Goal: Task Accomplishment & Management: Use online tool/utility

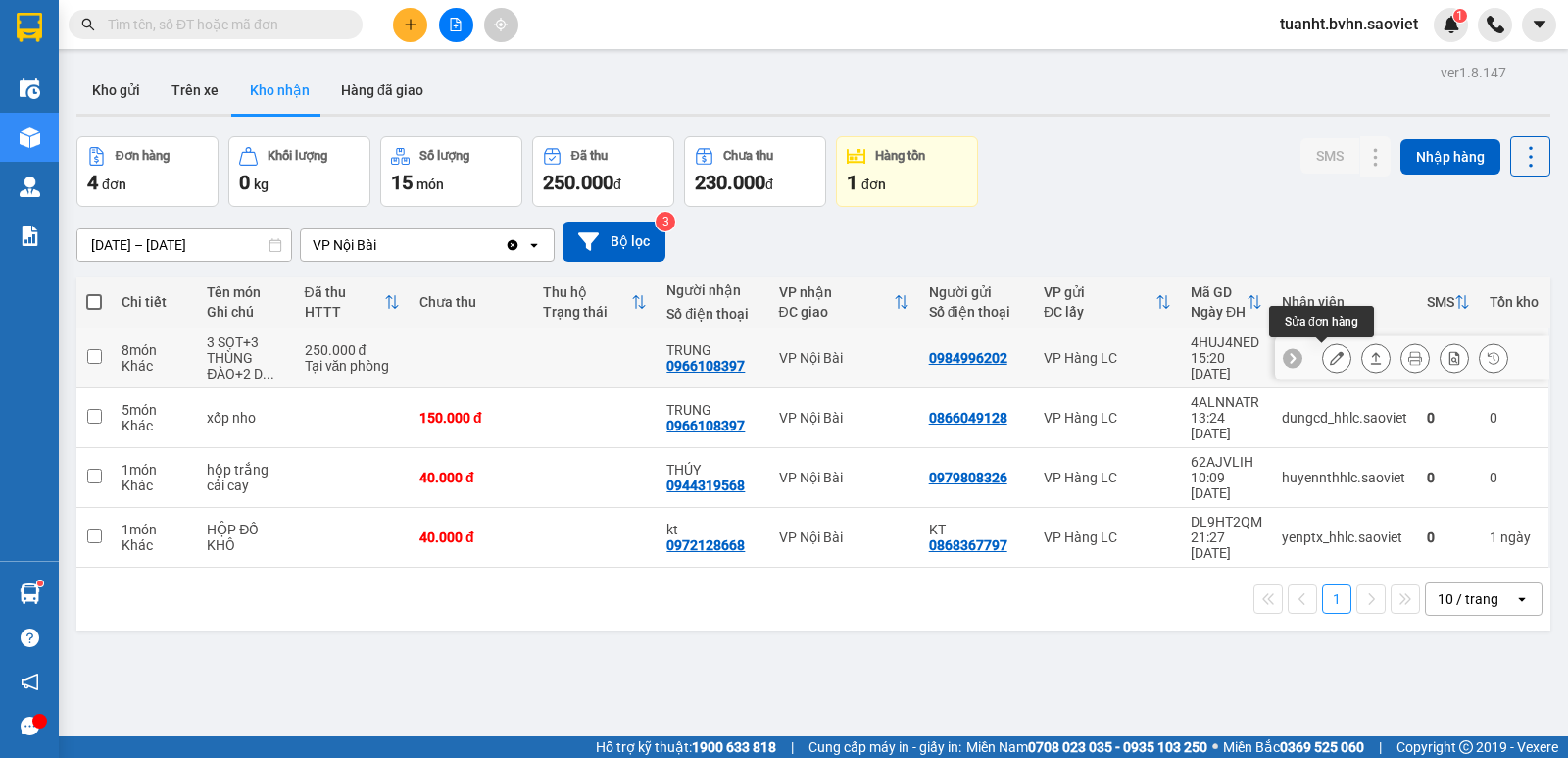
click at [1330, 360] on icon at bounding box center [1337, 358] width 14 height 14
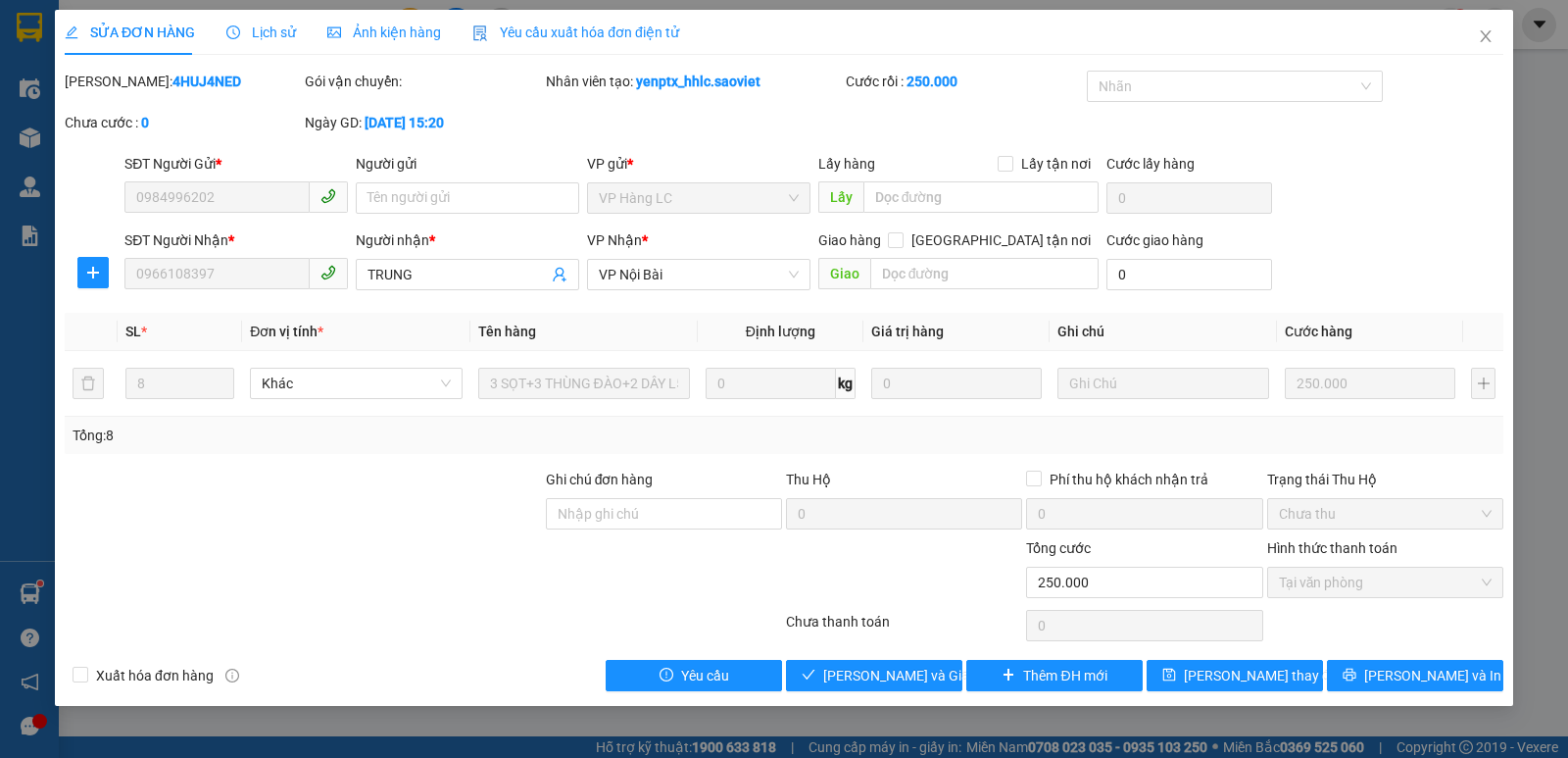
type input "0984996202"
type input "0966108397"
type input "TRUNG"
type input "0"
type input "250.000"
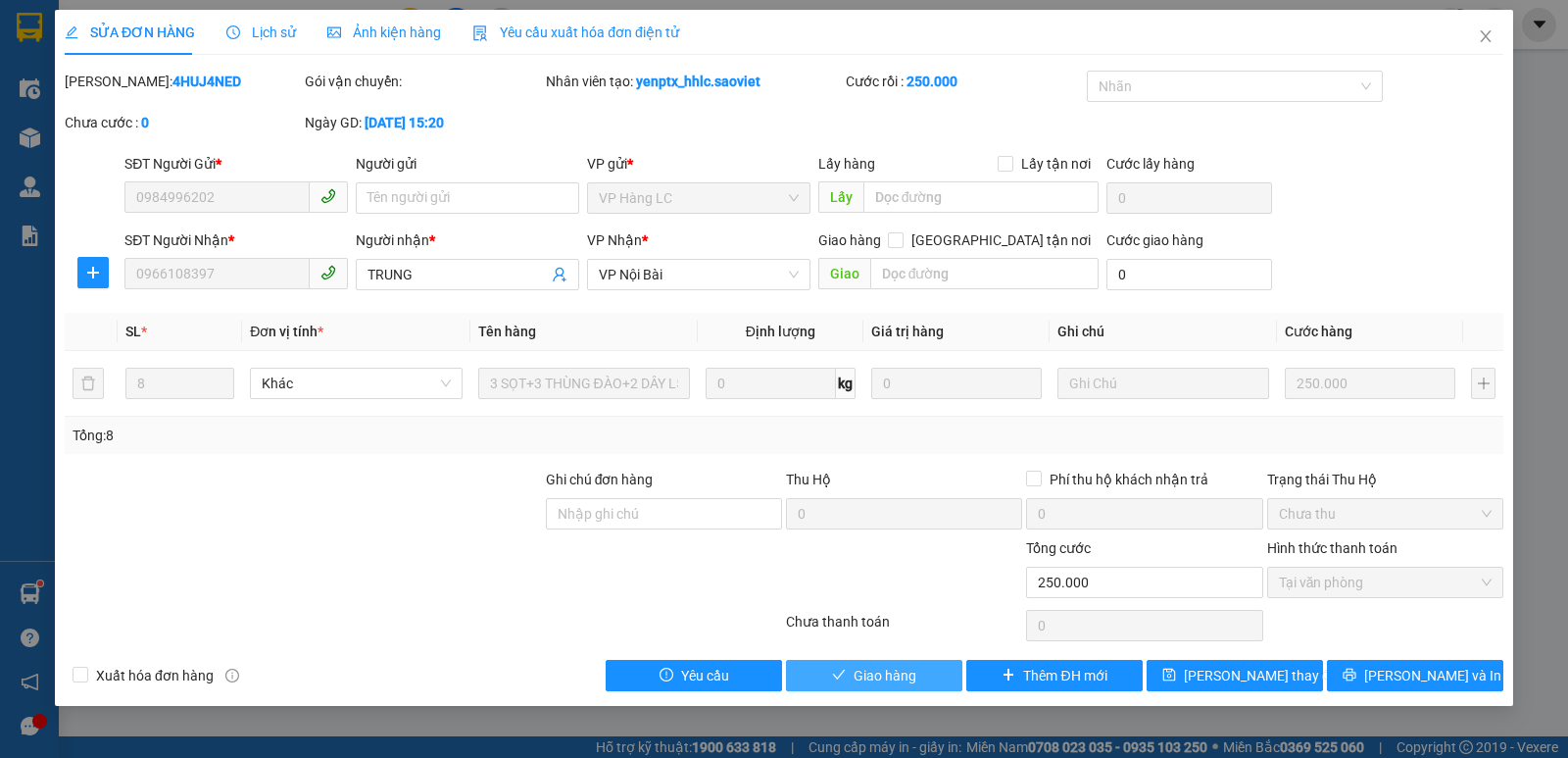
click at [877, 679] on span "Giao hàng" at bounding box center [885, 676] width 63 height 22
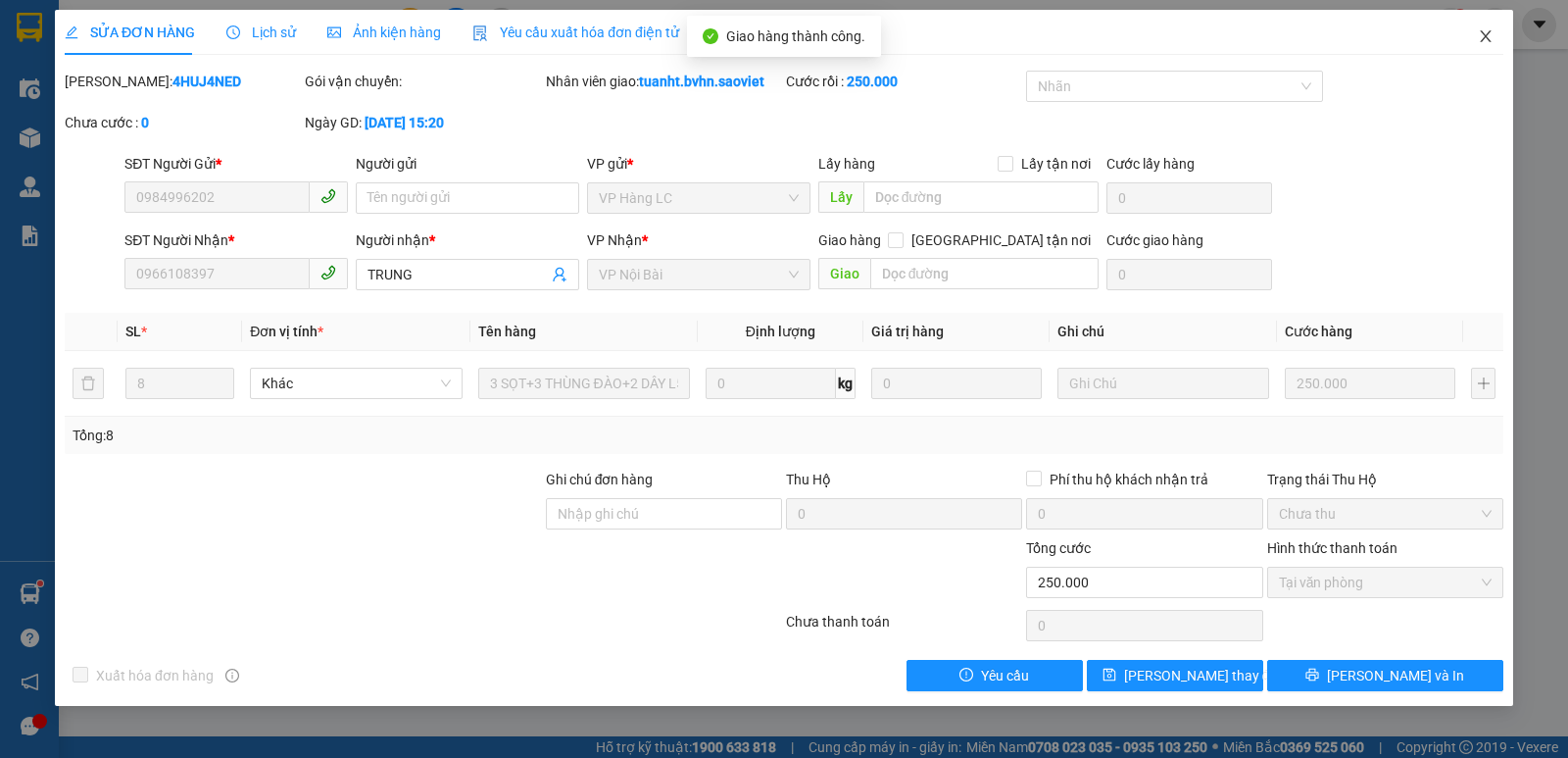
click at [1478, 32] on icon "close" at bounding box center [1486, 36] width 16 height 16
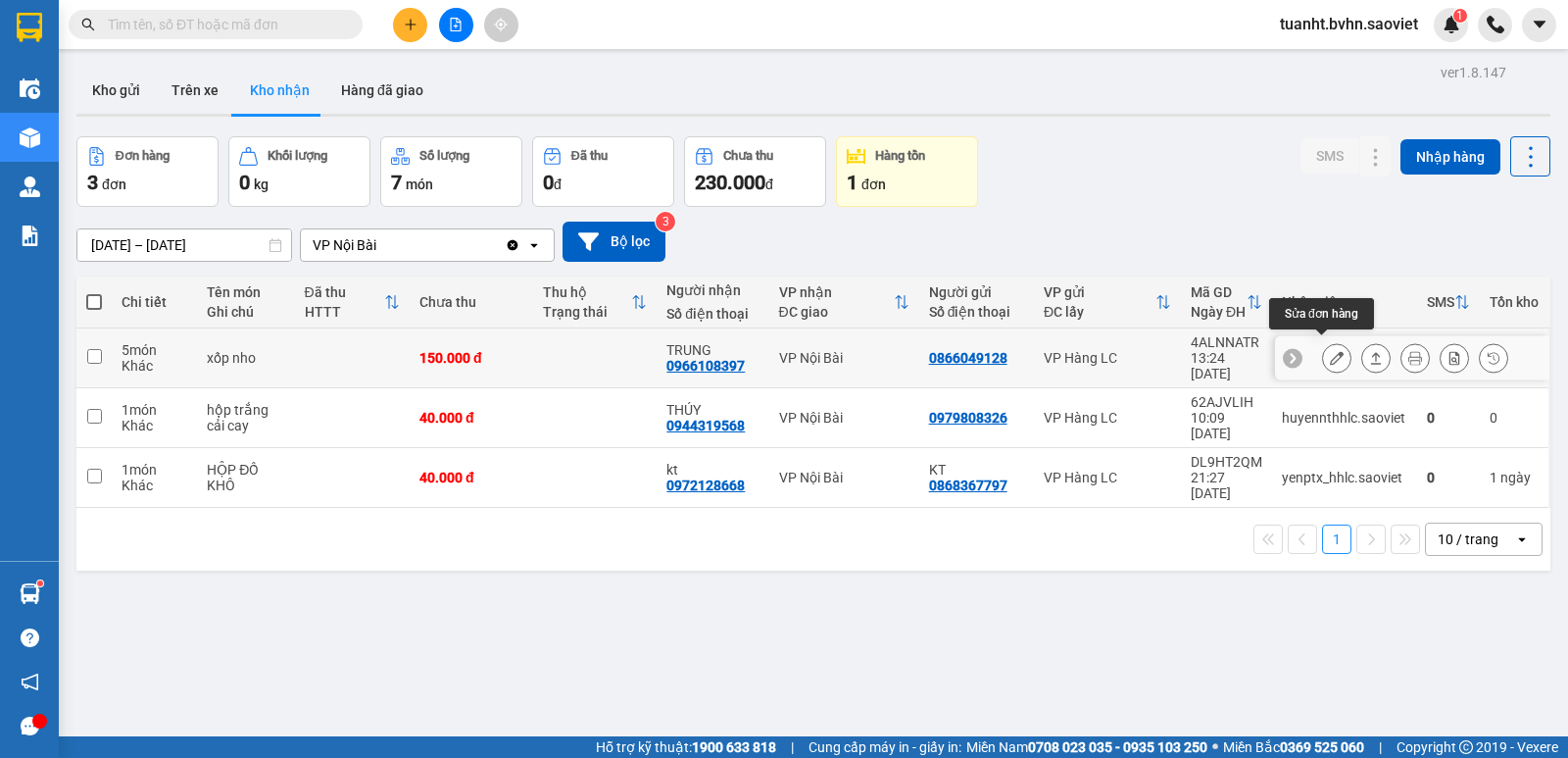
click at [1330, 354] on icon at bounding box center [1337, 358] width 14 height 14
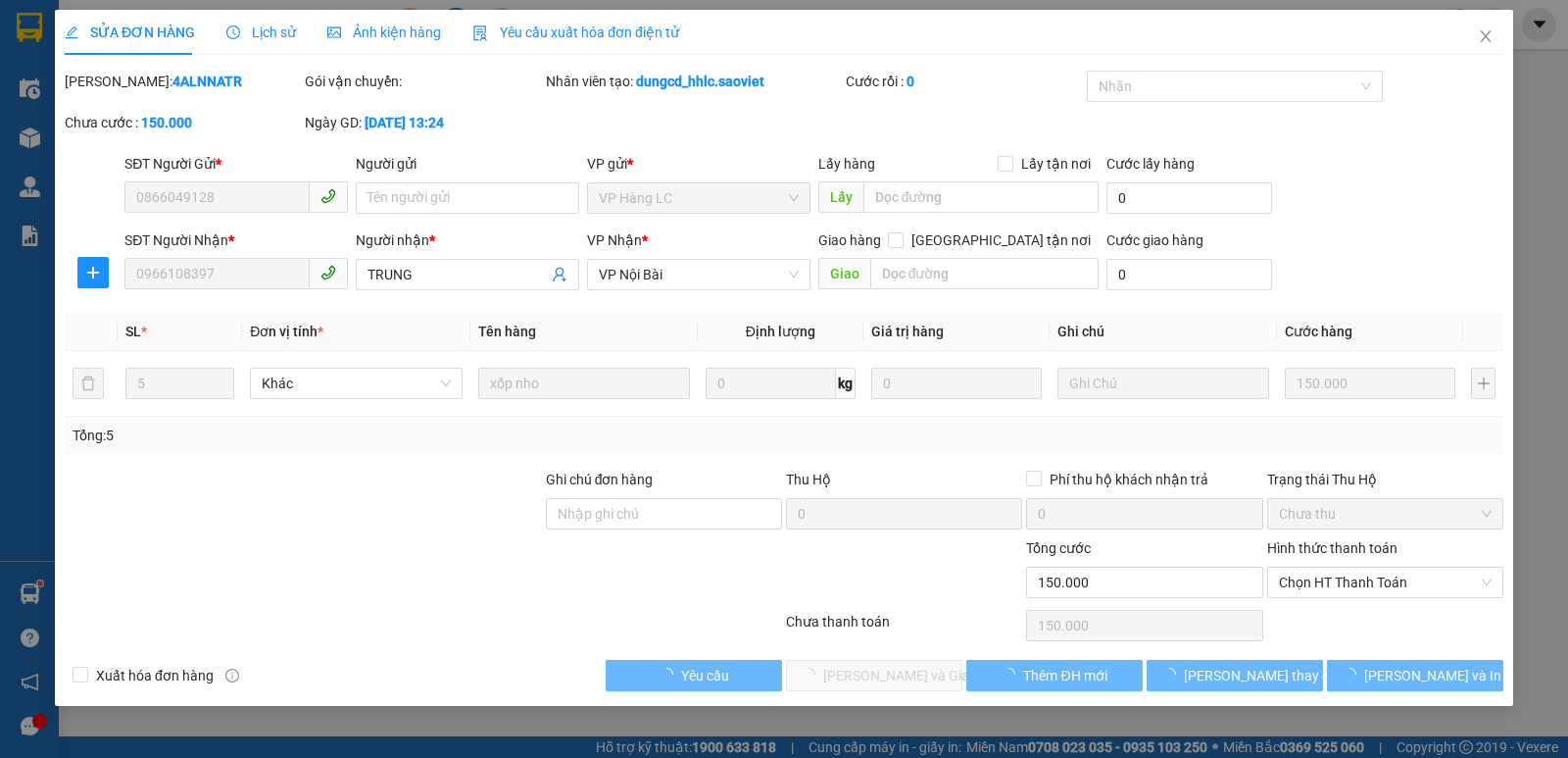
type input "0866049128"
type input "0966108397"
type input "TRUNG"
type input "0"
type input "150.000"
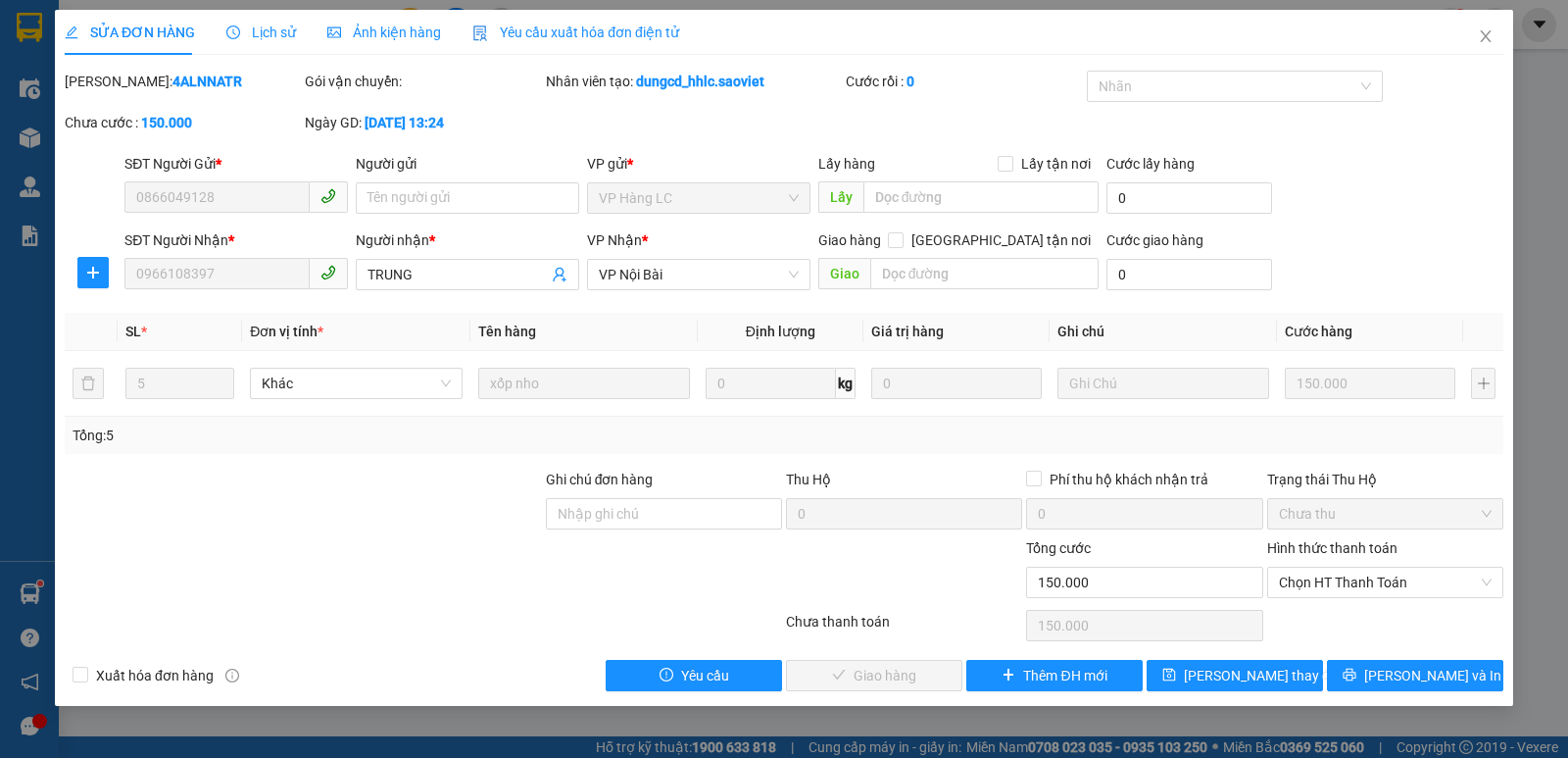
click at [1332, 550] on label "Hình thức thanh toán" at bounding box center [1332, 548] width 130 height 16
click at [1332, 568] on input "Hình thức thanh toán" at bounding box center [1378, 582] width 199 height 29
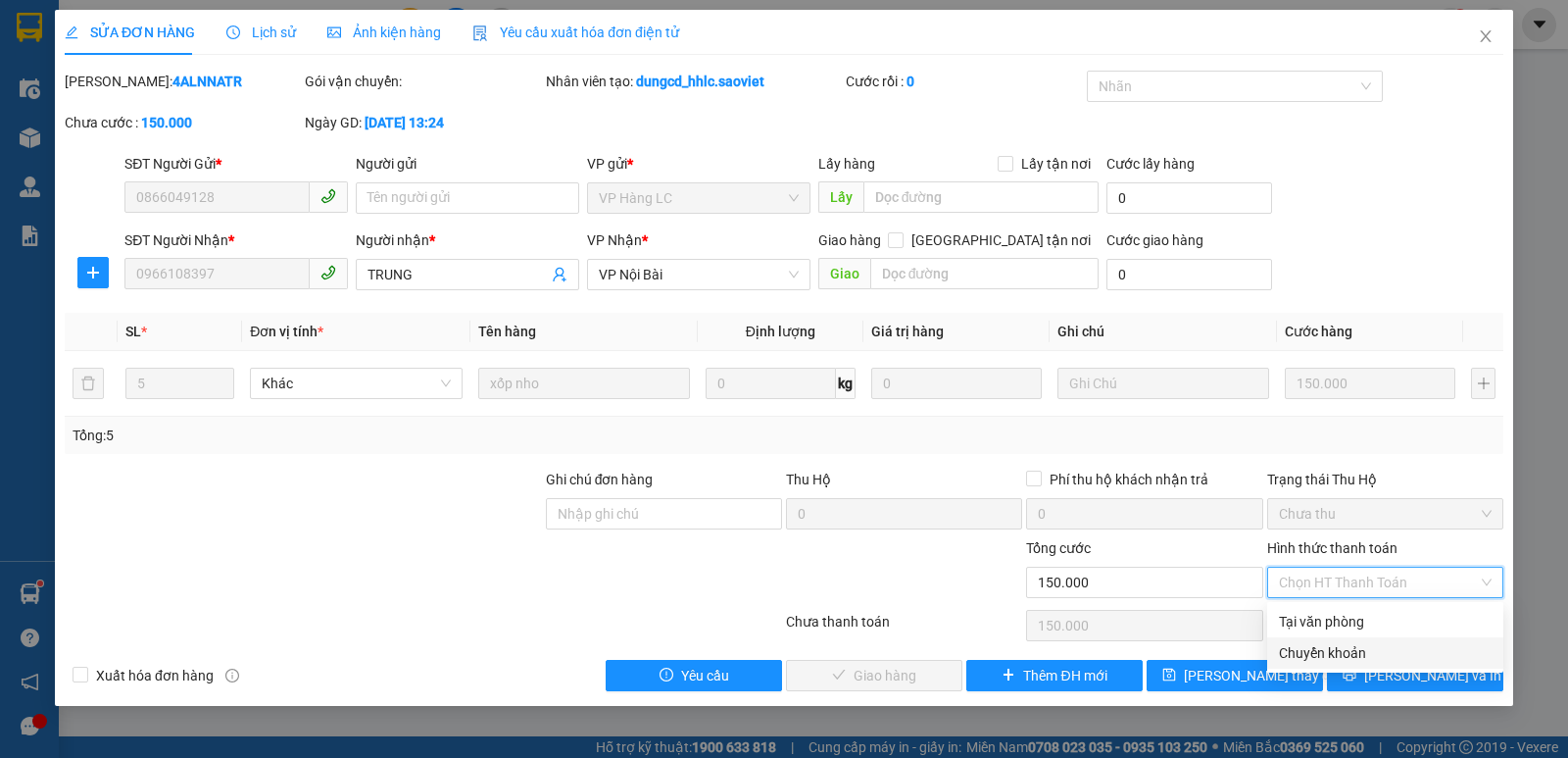
click at [1333, 649] on div "Chuyển khoản" at bounding box center [1385, 653] width 213 height 22
type input "0"
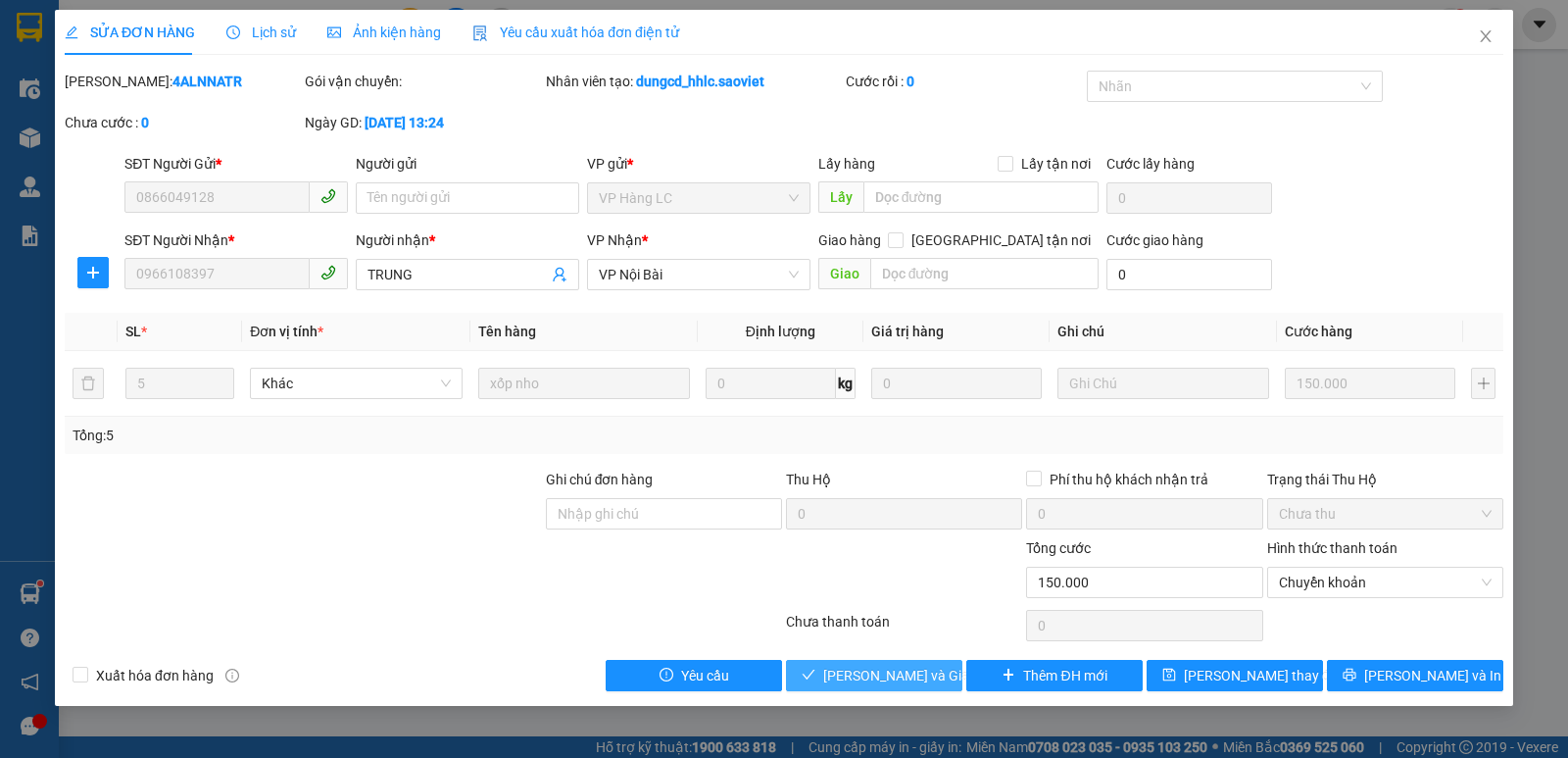
click at [903, 674] on span "[PERSON_NAME] và Giao hàng" at bounding box center [918, 676] width 188 height 22
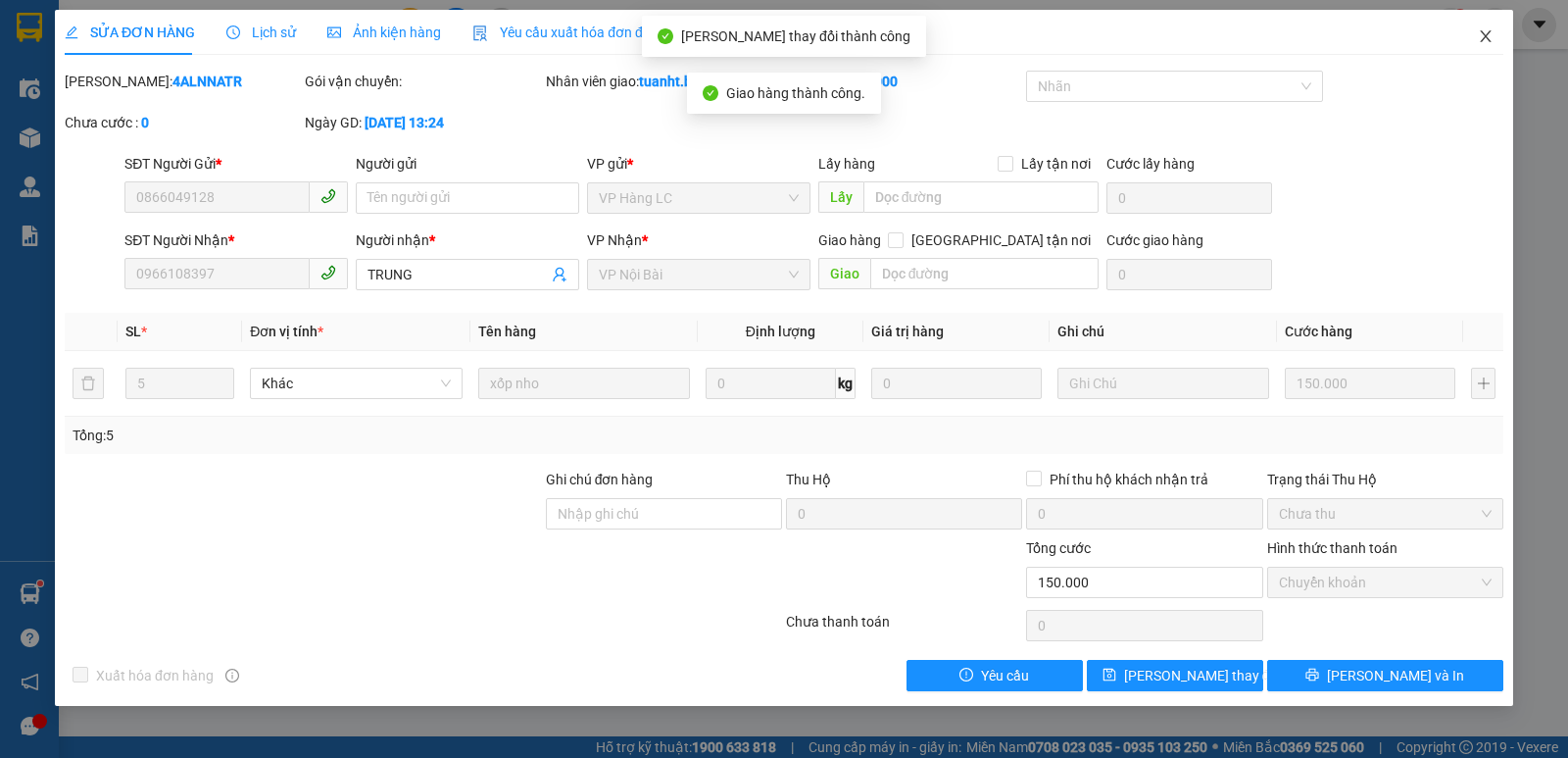
click at [1482, 33] on icon "close" at bounding box center [1485, 36] width 11 height 12
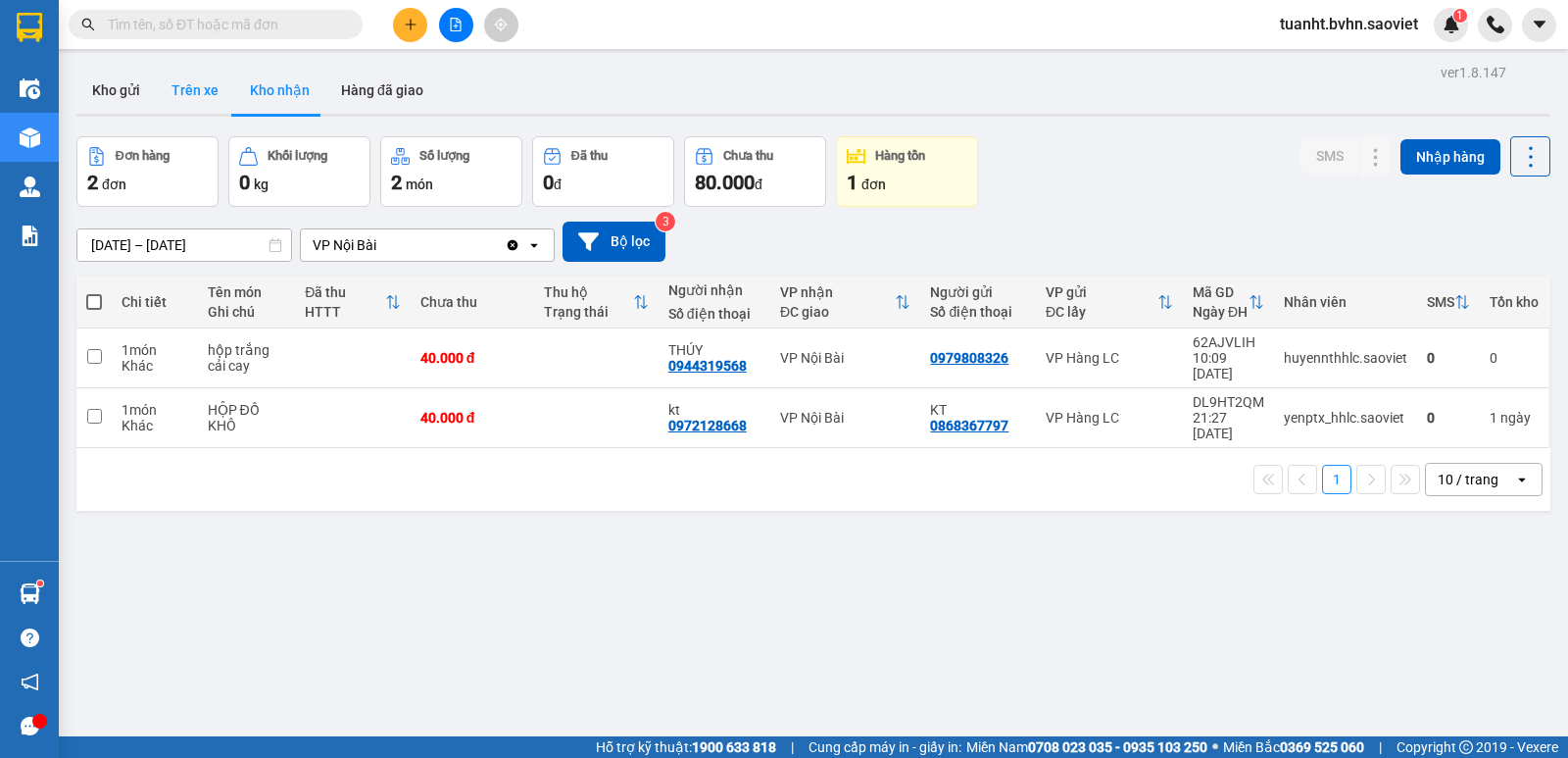
click at [171, 84] on button "Trên xe" at bounding box center [195, 90] width 78 height 47
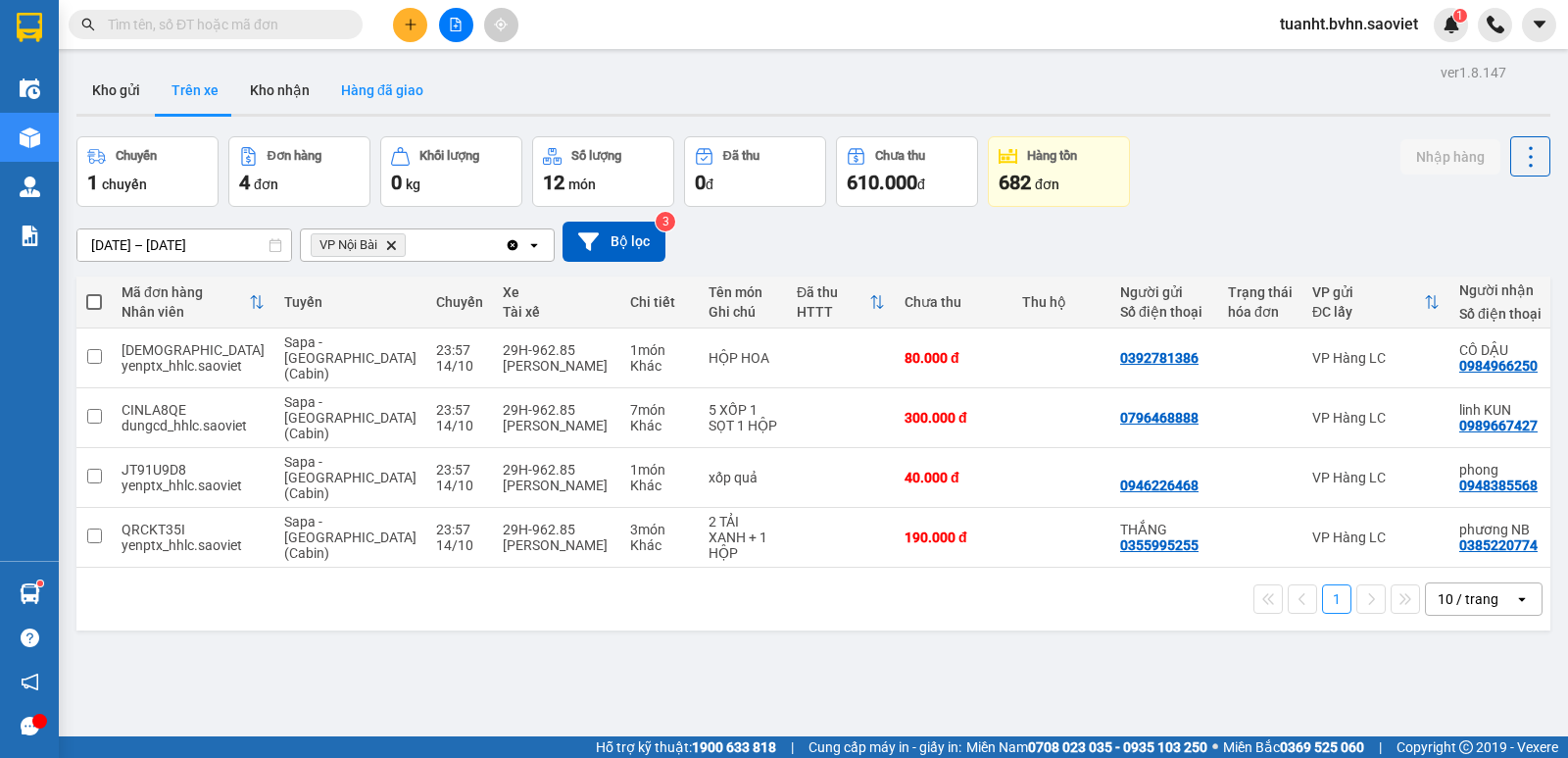
click at [369, 82] on button "Hàng đã giao" at bounding box center [382, 90] width 114 height 47
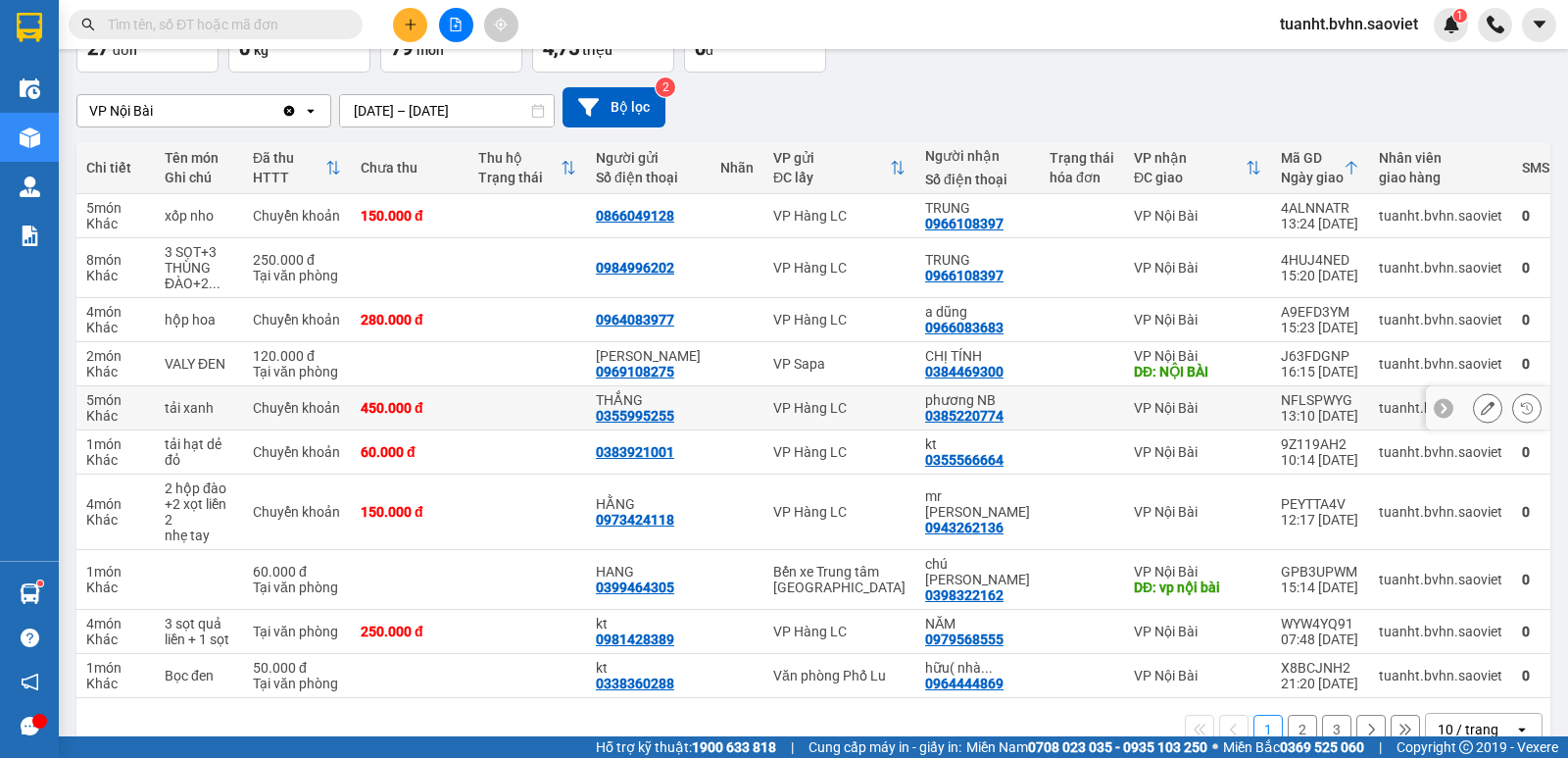
scroll to position [169, 0]
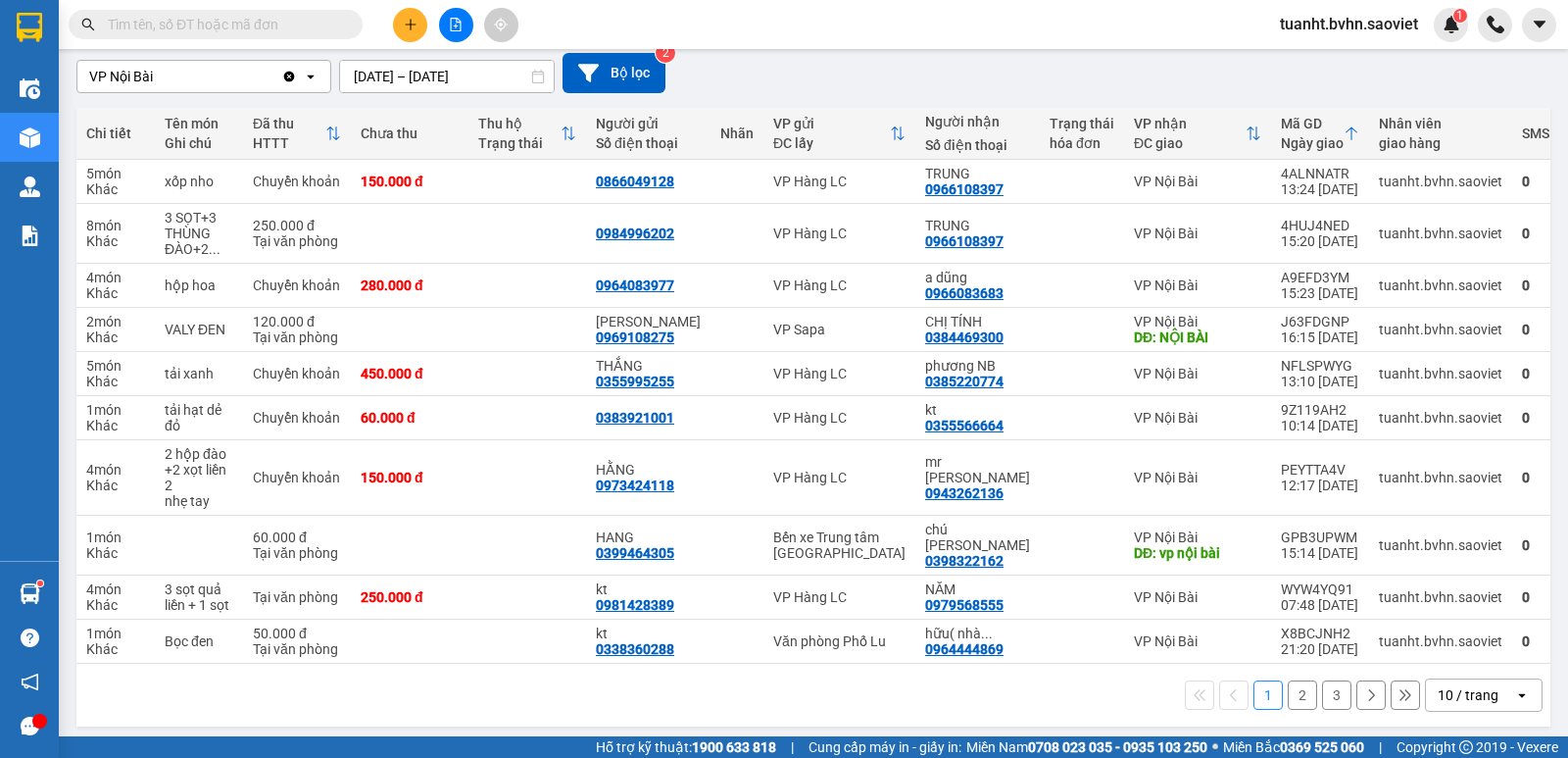
click at [1288, 690] on button "2" at bounding box center [1302, 695] width 29 height 29
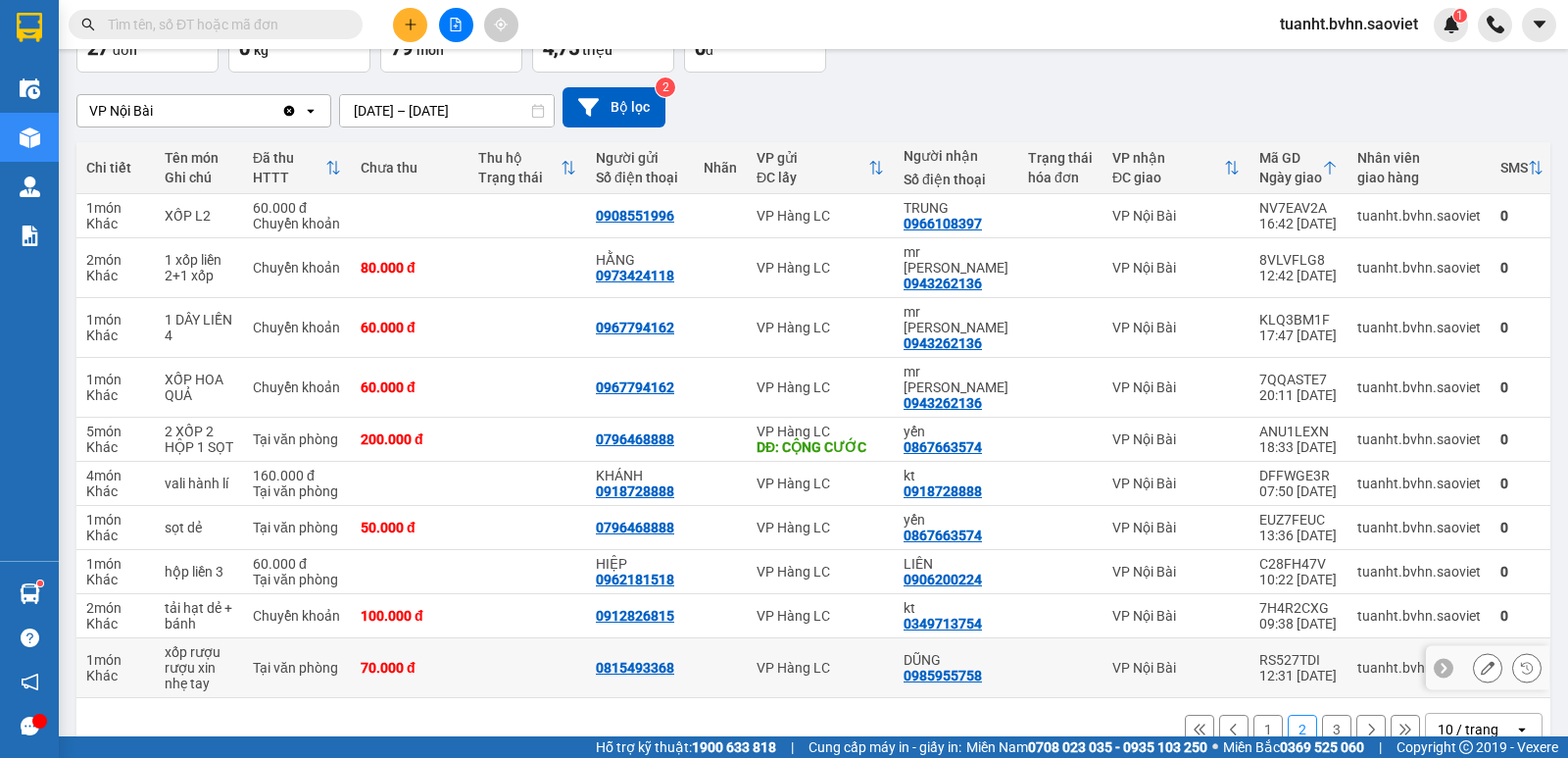
scroll to position [137, 0]
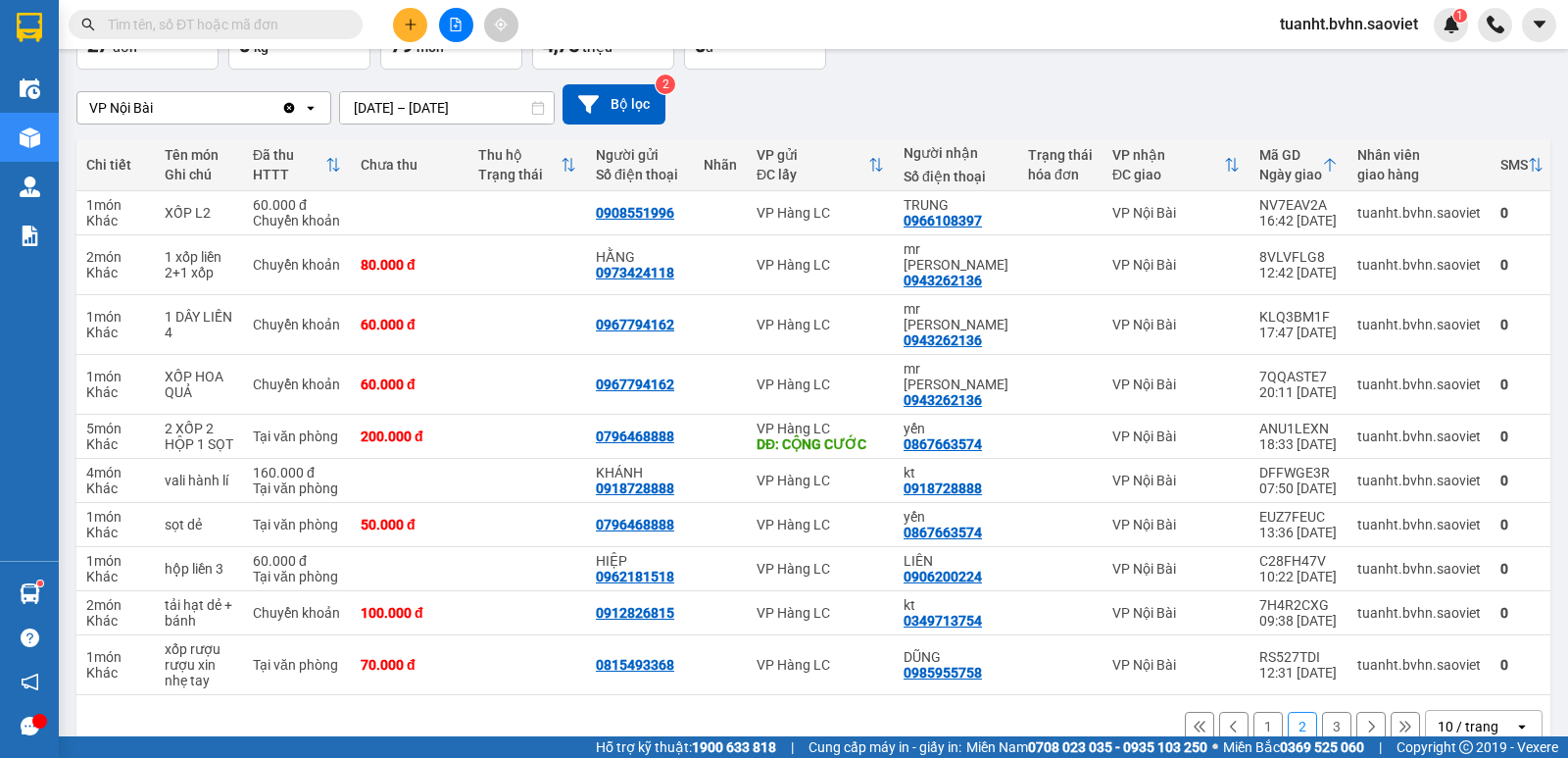
click at [1253, 712] on button "1" at bounding box center [1268, 727] width 29 height 29
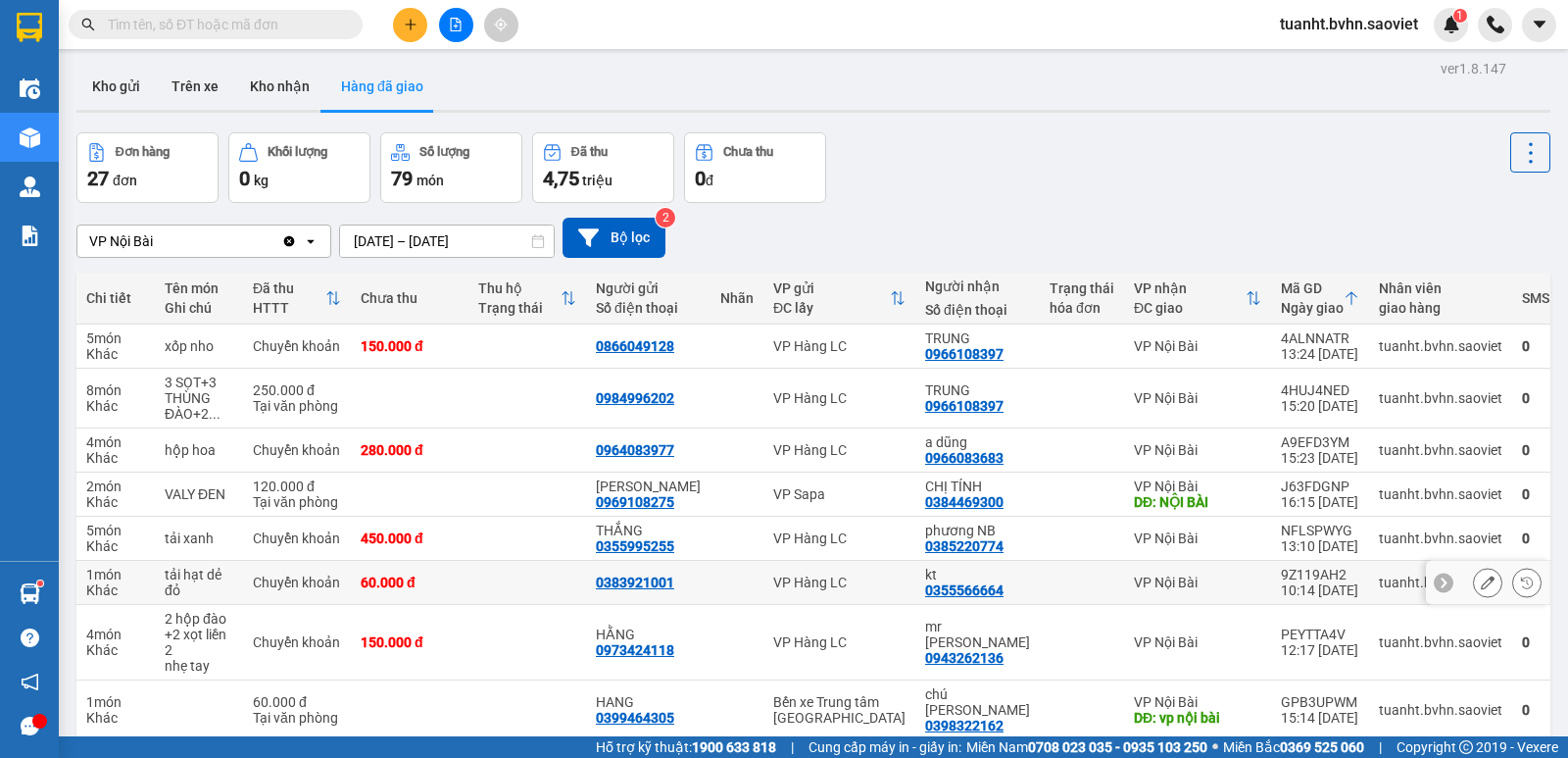
scroll to position [0, 0]
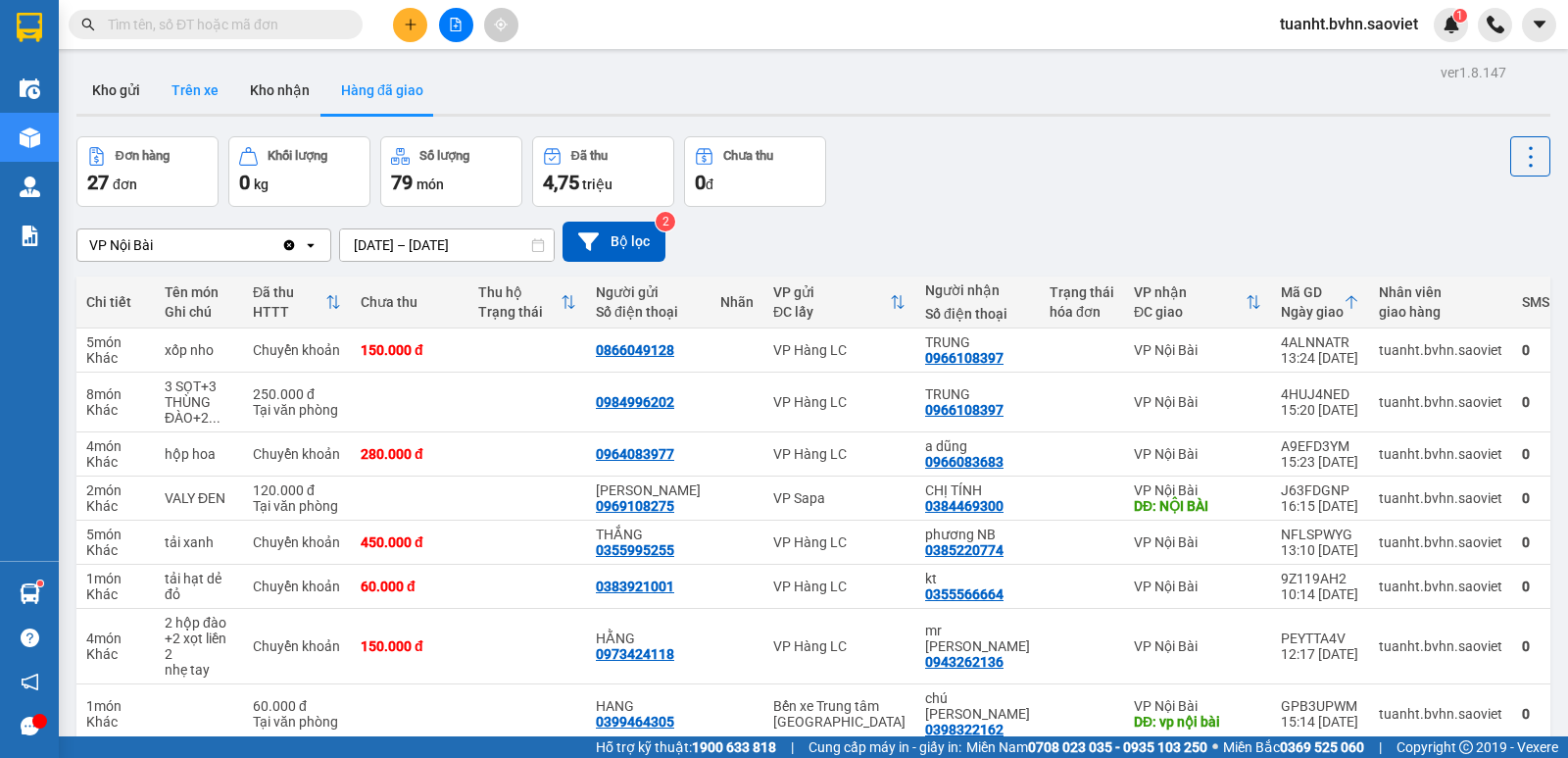
click at [192, 89] on button "Trên xe" at bounding box center [195, 90] width 78 height 47
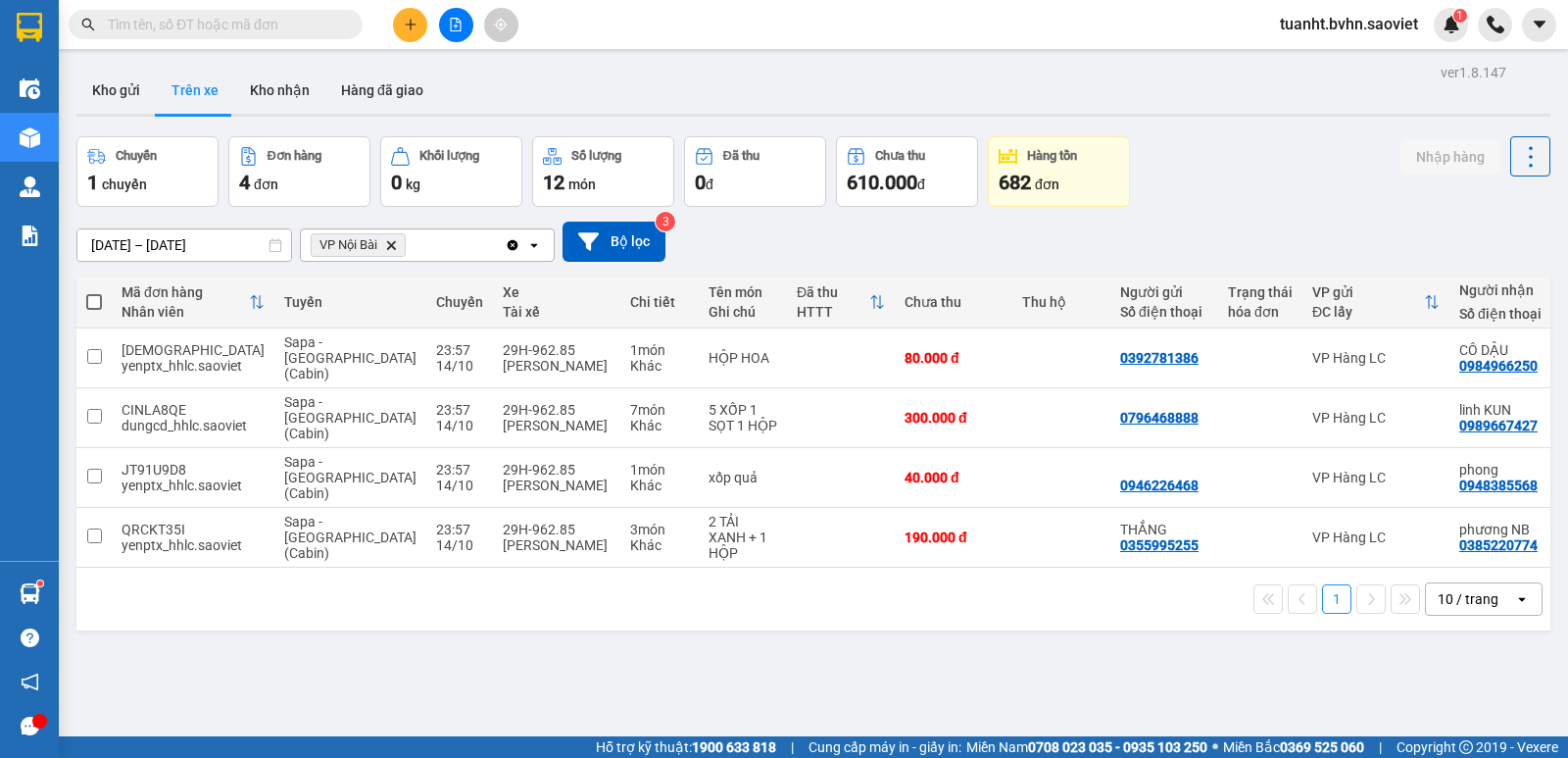
click at [95, 304] on span at bounding box center [94, 302] width 16 height 16
click at [94, 292] on input "checkbox" at bounding box center [94, 292] width 0 height 0
checkbox input "true"
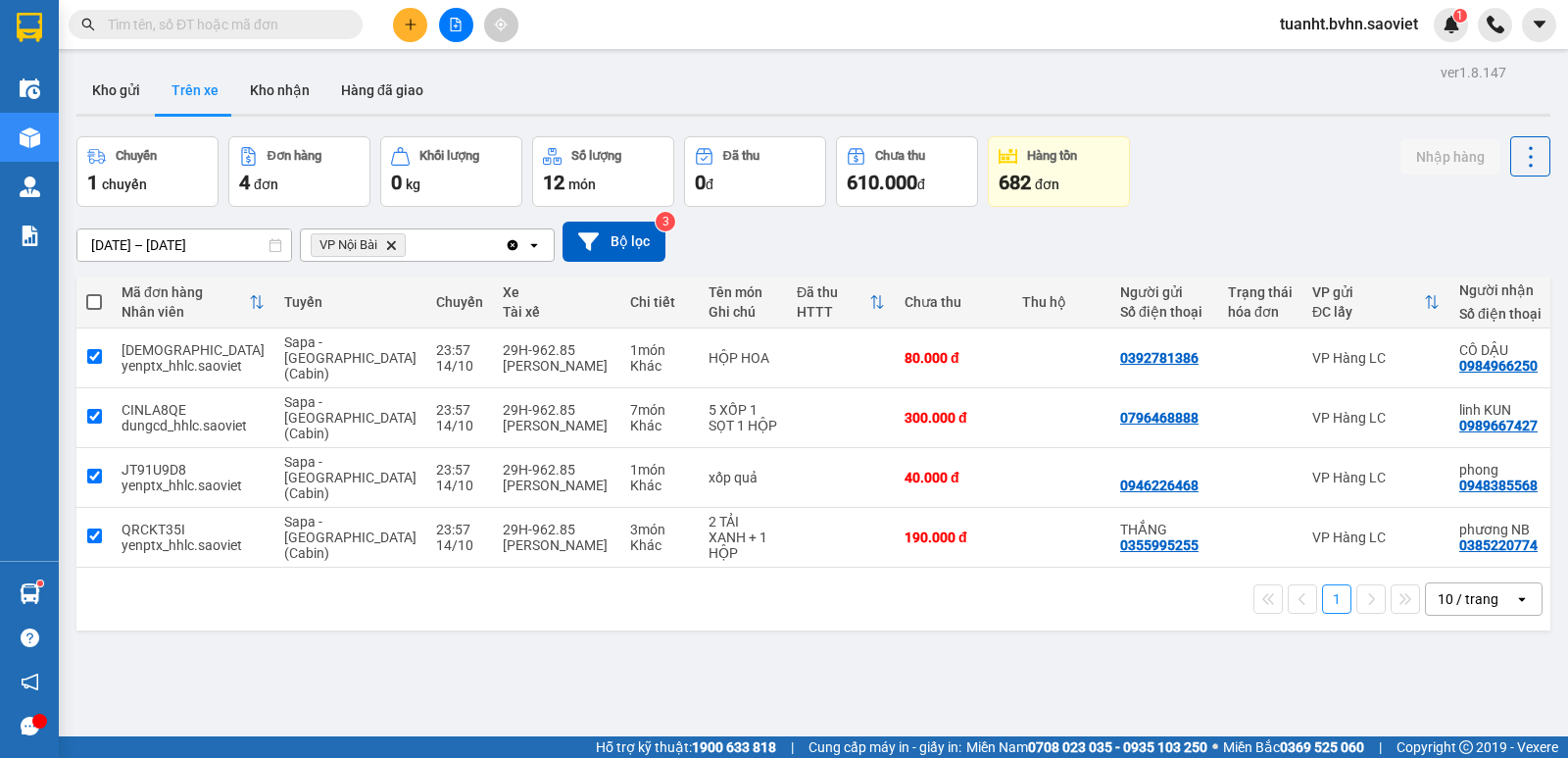
checkbox input "true"
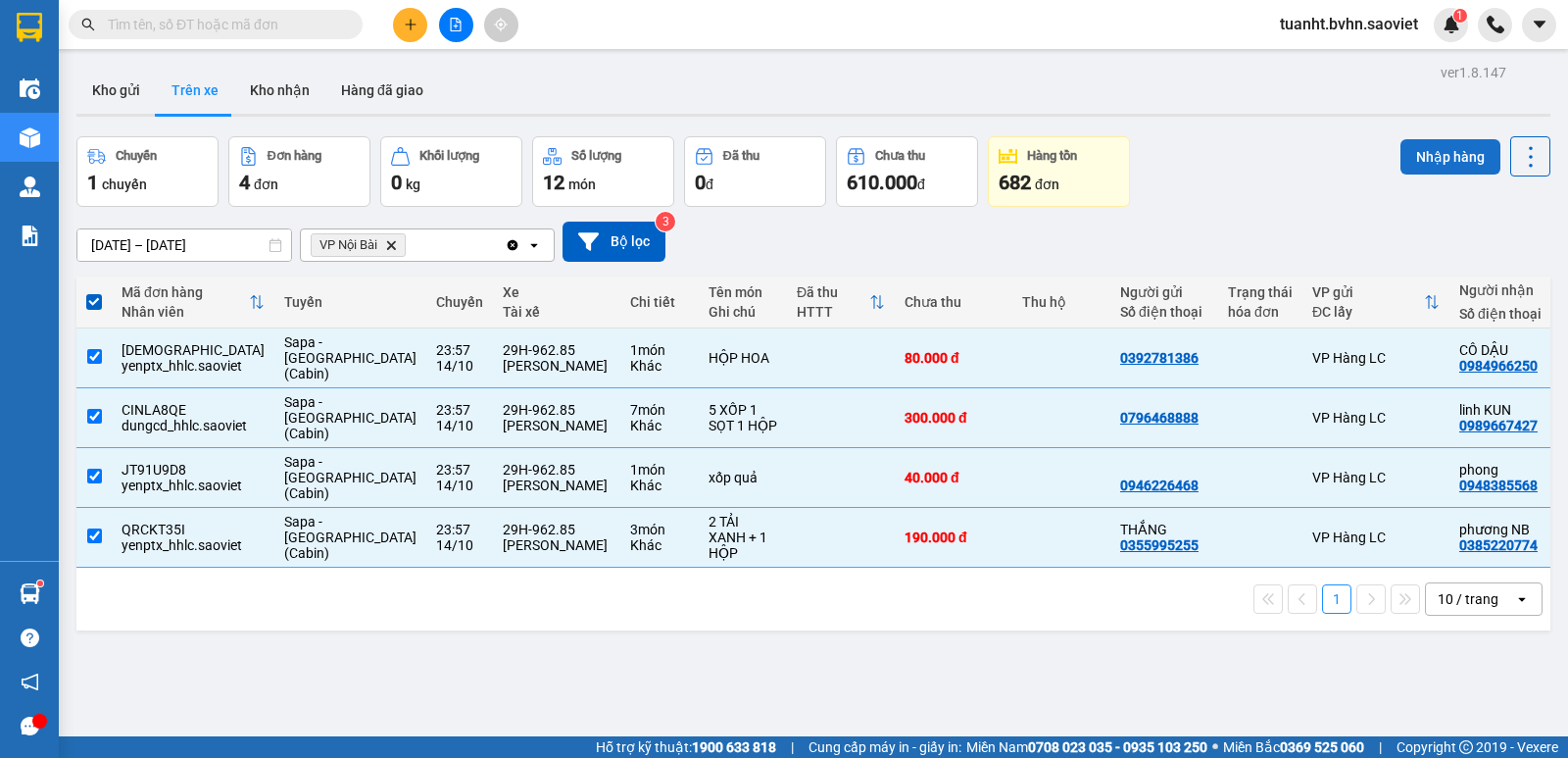
click at [1442, 161] on button "Nhập hàng" at bounding box center [1450, 157] width 100 height 35
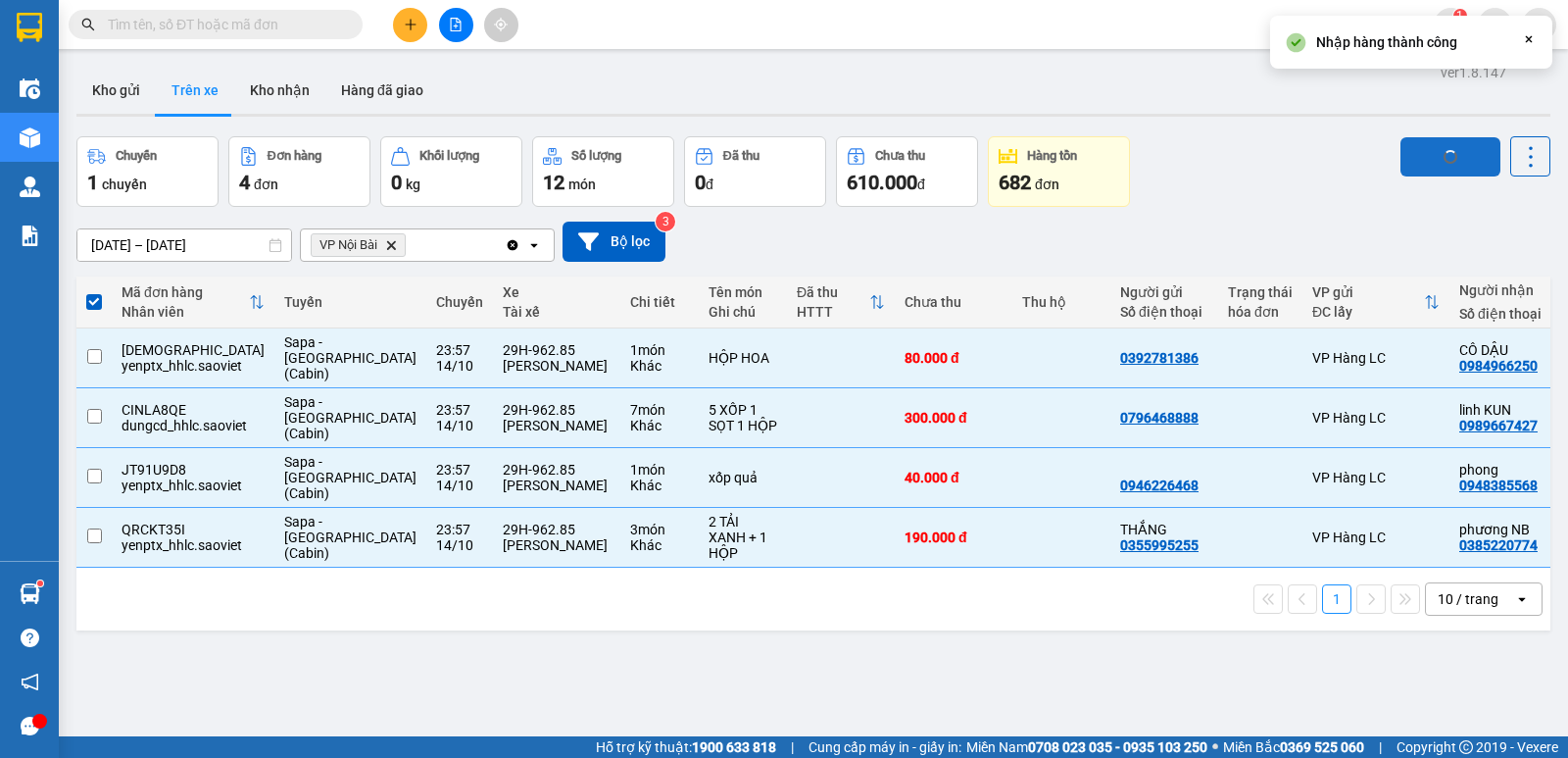
checkbox input "false"
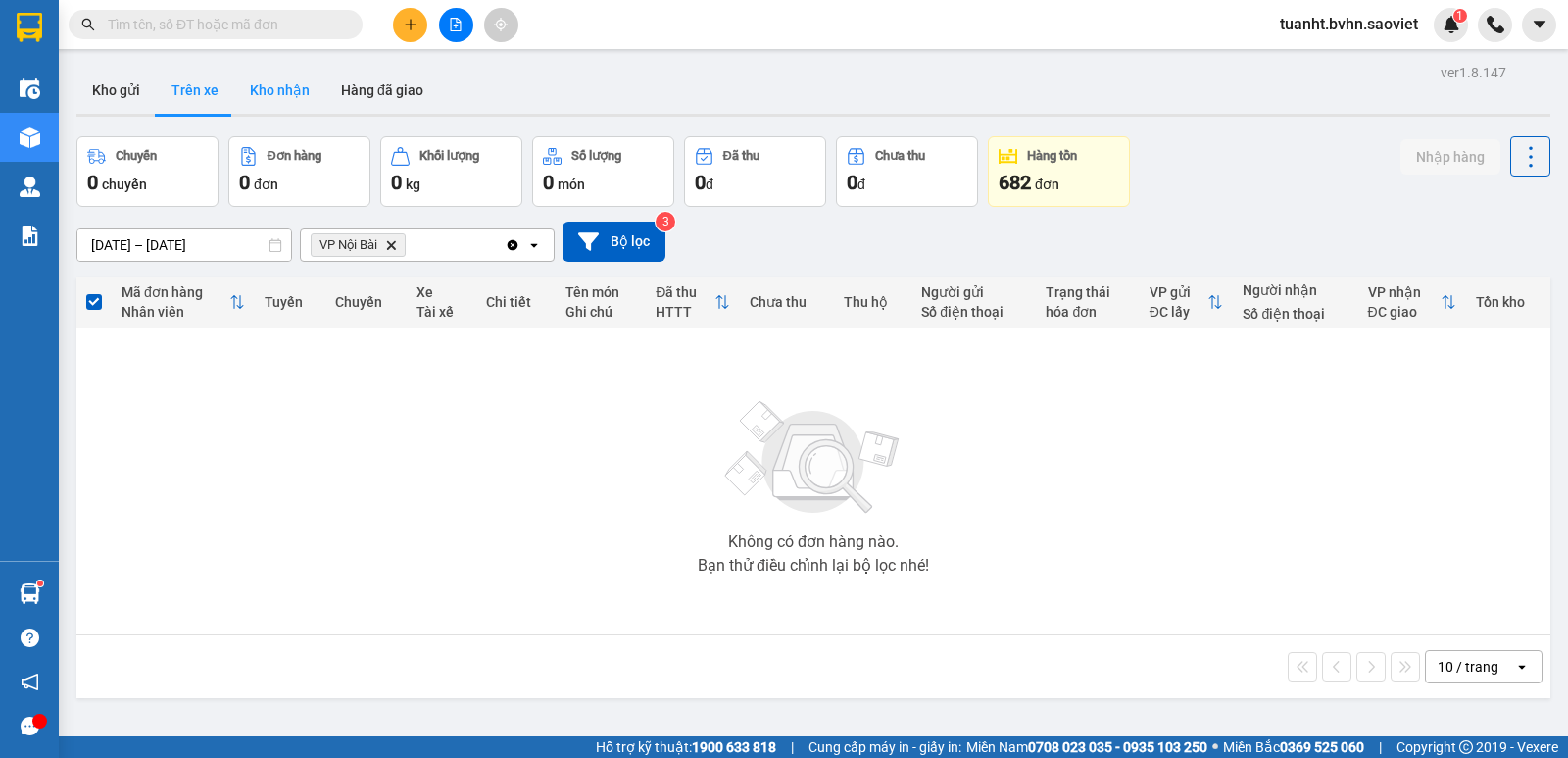
click at [279, 95] on button "Kho nhận" at bounding box center [279, 90] width 91 height 47
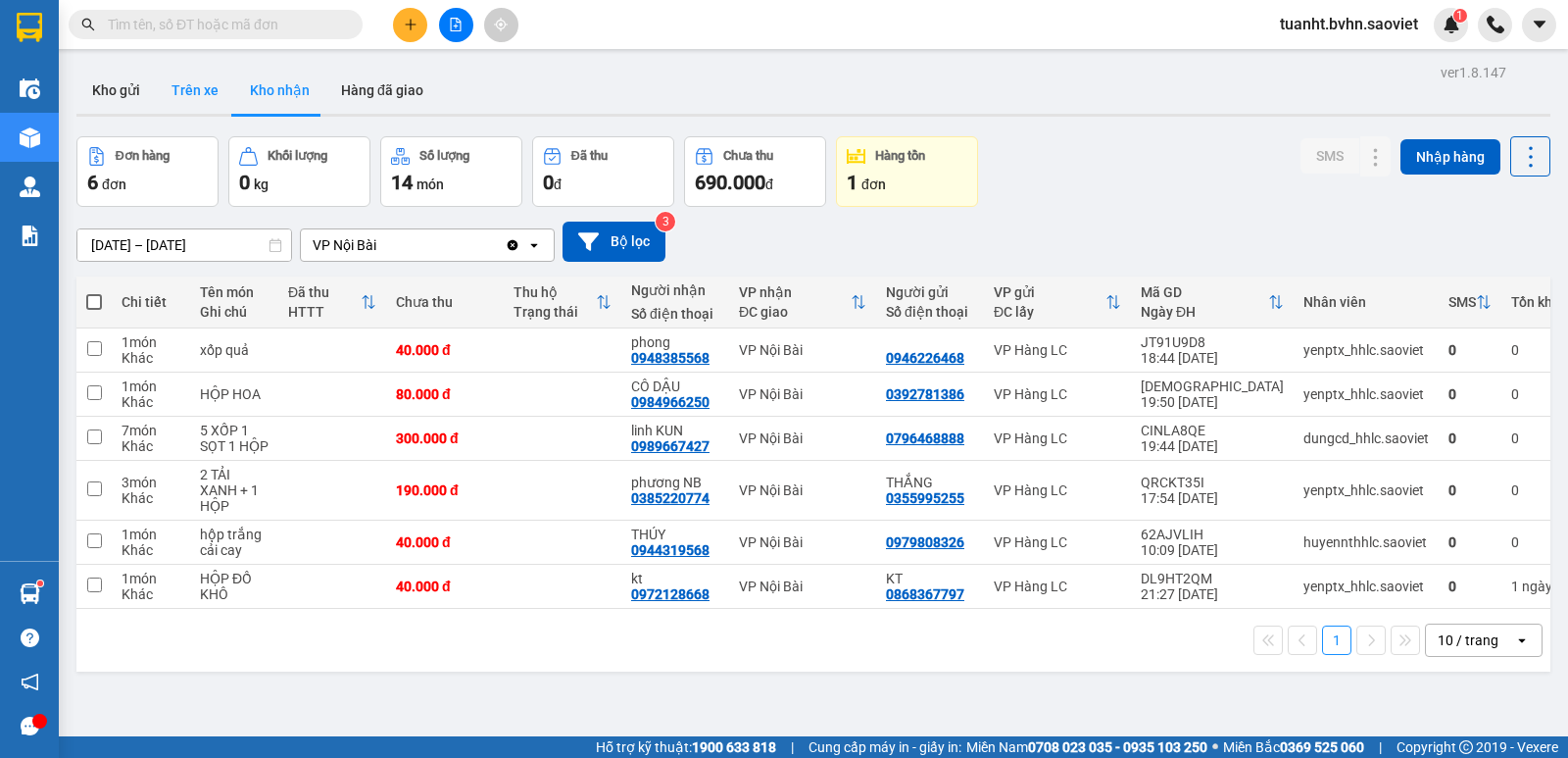
click at [185, 97] on button "Trên xe" at bounding box center [195, 90] width 78 height 47
